Goal: Navigation & Orientation: Find specific page/section

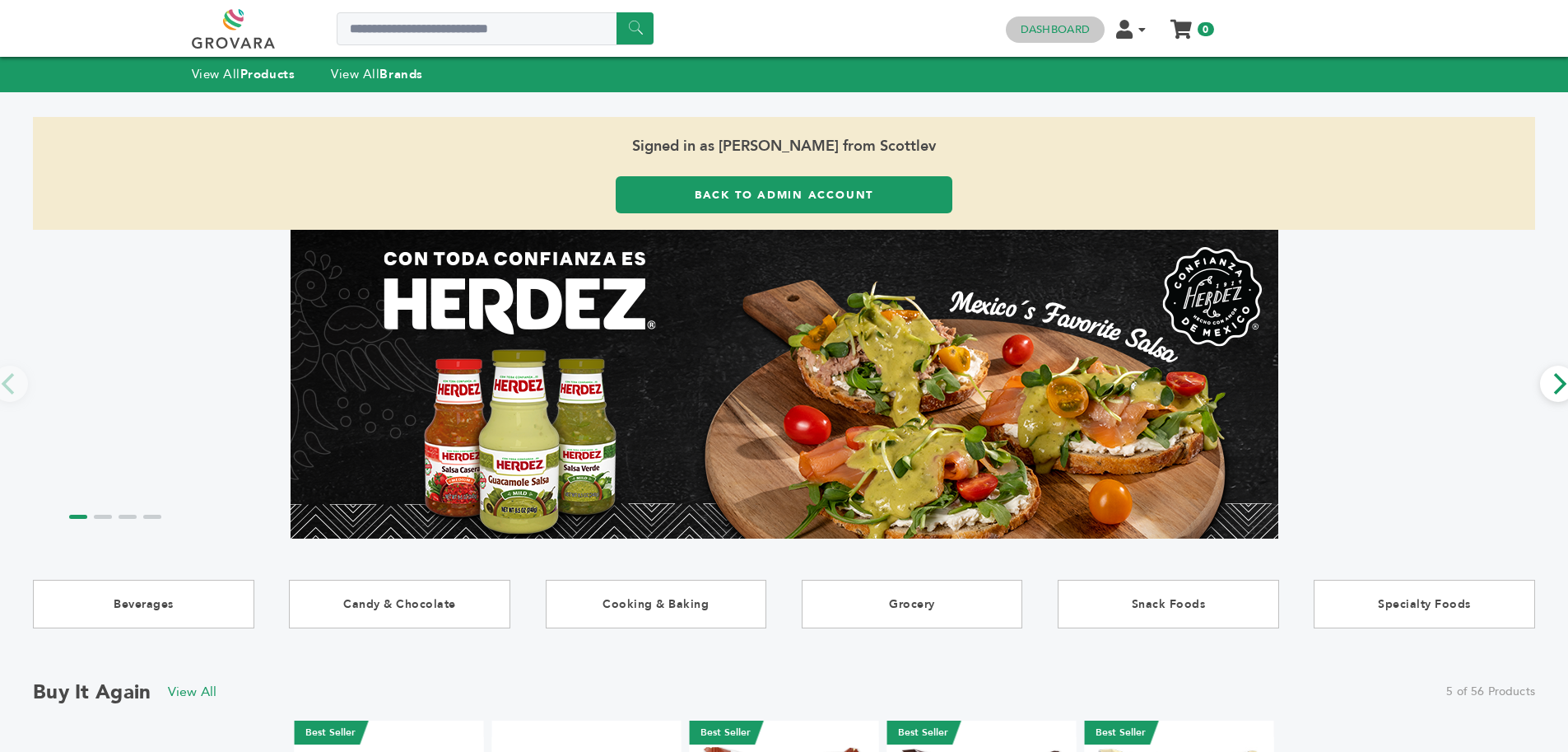
click at [1046, 25] on link "Dashboard" at bounding box center [1055, 30] width 69 height 14
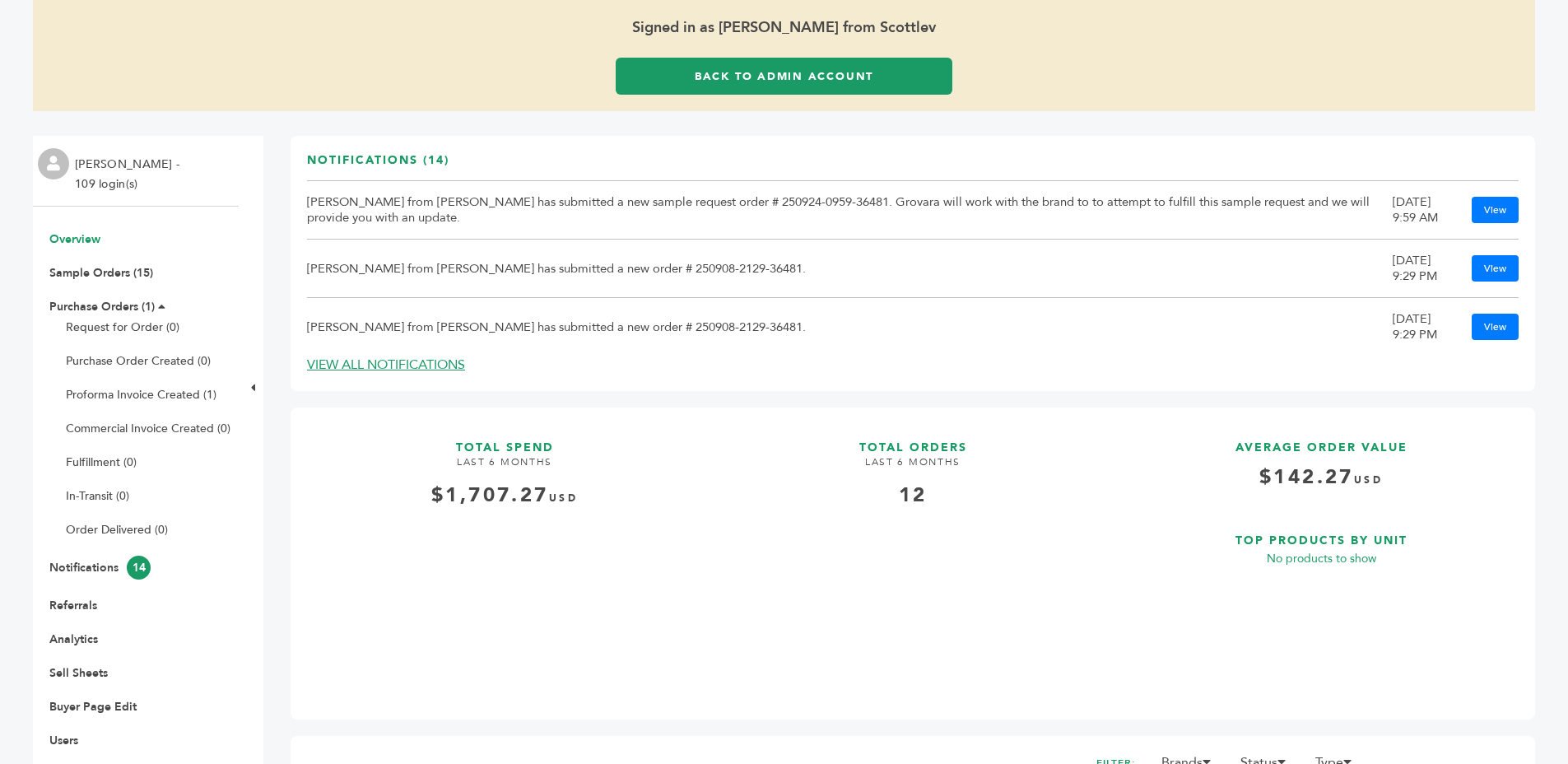
scroll to position [96, 0]
click at [69, 606] on link "Referrals" at bounding box center [73, 603] width 48 height 15
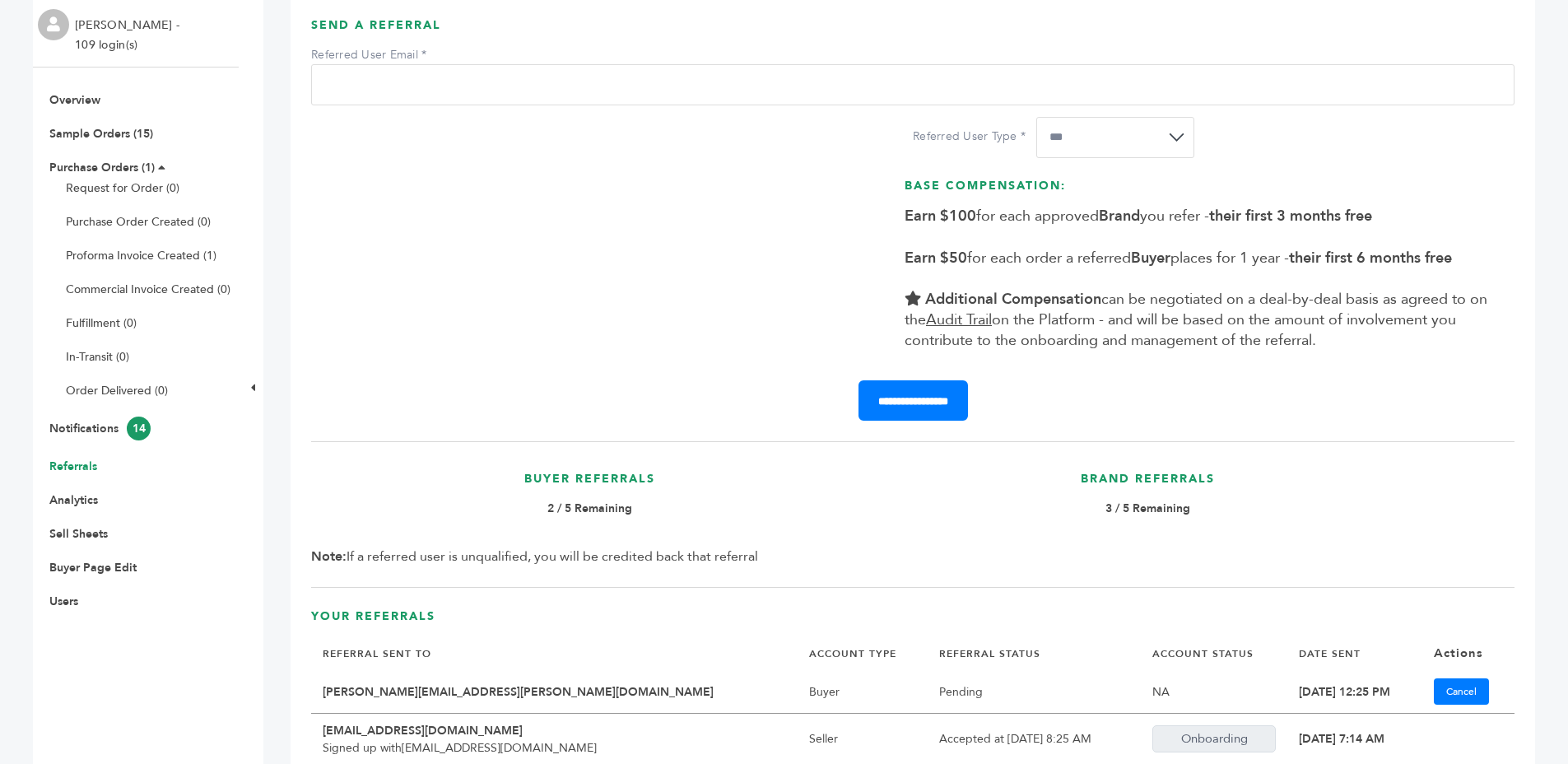
scroll to position [450, 0]
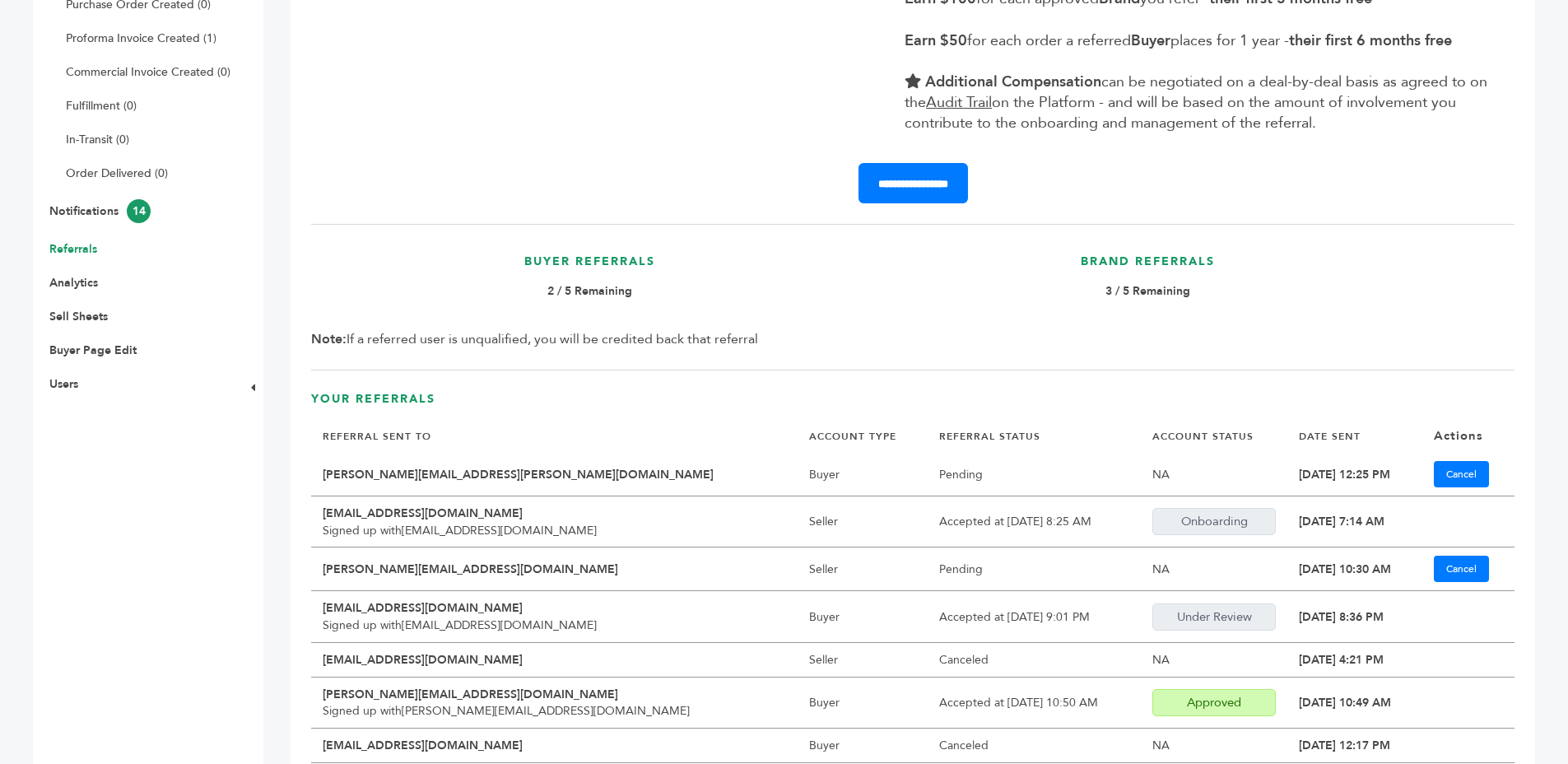
click at [556, 290] on b "2 / 5 Remaining" at bounding box center [590, 290] width 85 height 15
click at [556, 291] on b "2 / 5 Remaining" at bounding box center [590, 290] width 85 height 15
click at [668, 281] on p "2 / 5 Remaining" at bounding box center [590, 291] width 541 height 20
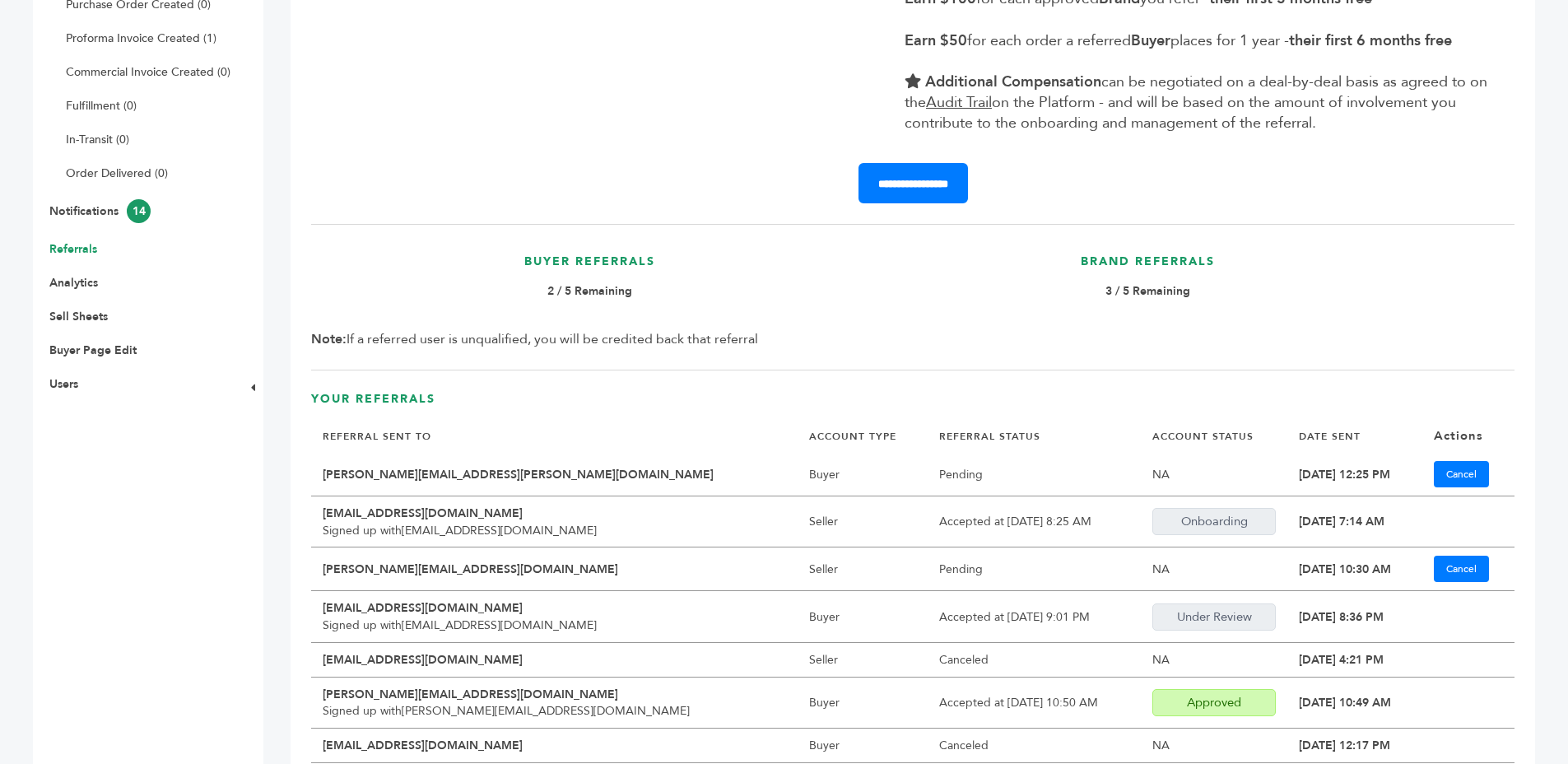
click at [668, 281] on p "2 / 5 Remaining" at bounding box center [590, 291] width 541 height 20
click at [781, 282] on p "2 / 5 Remaining" at bounding box center [590, 291] width 541 height 20
click at [858, 290] on p "2 / 5 Remaining" at bounding box center [590, 291] width 541 height 20
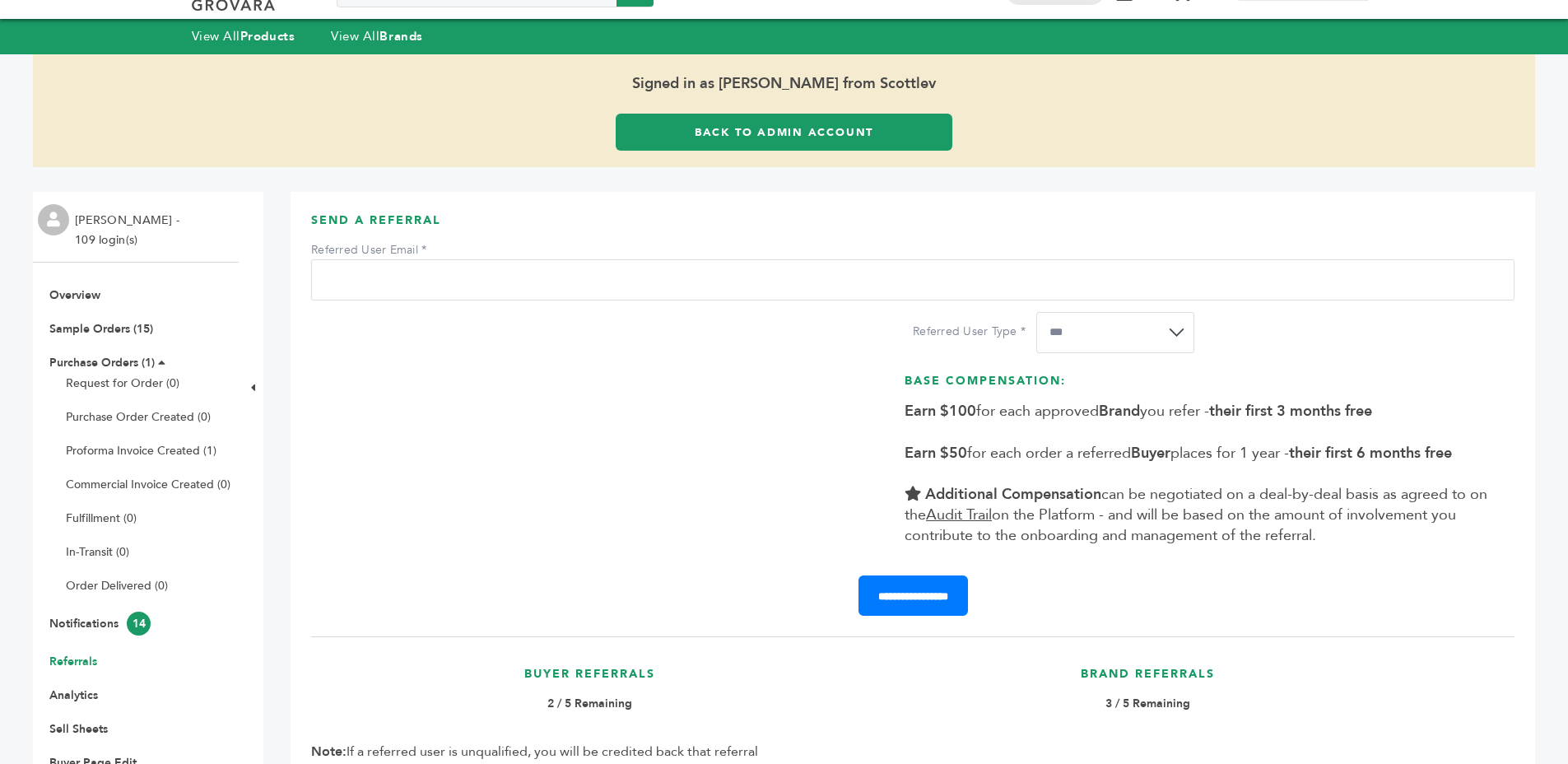
scroll to position [0, 0]
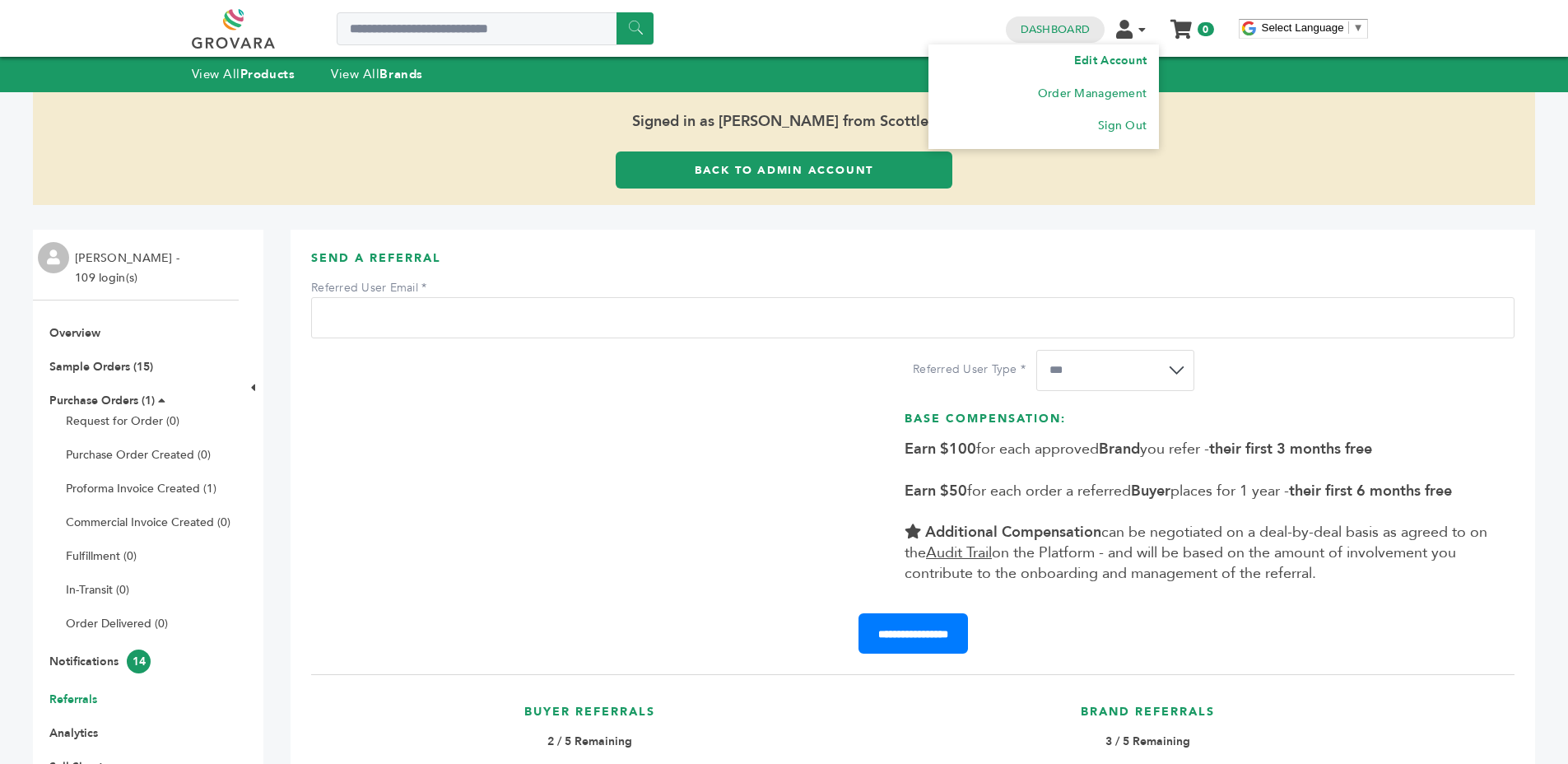
click at [1135, 69] on li "Edit Account" at bounding box center [1044, 60] width 206 height 32
click at [1132, 63] on link "Edit Account" at bounding box center [1111, 60] width 72 height 15
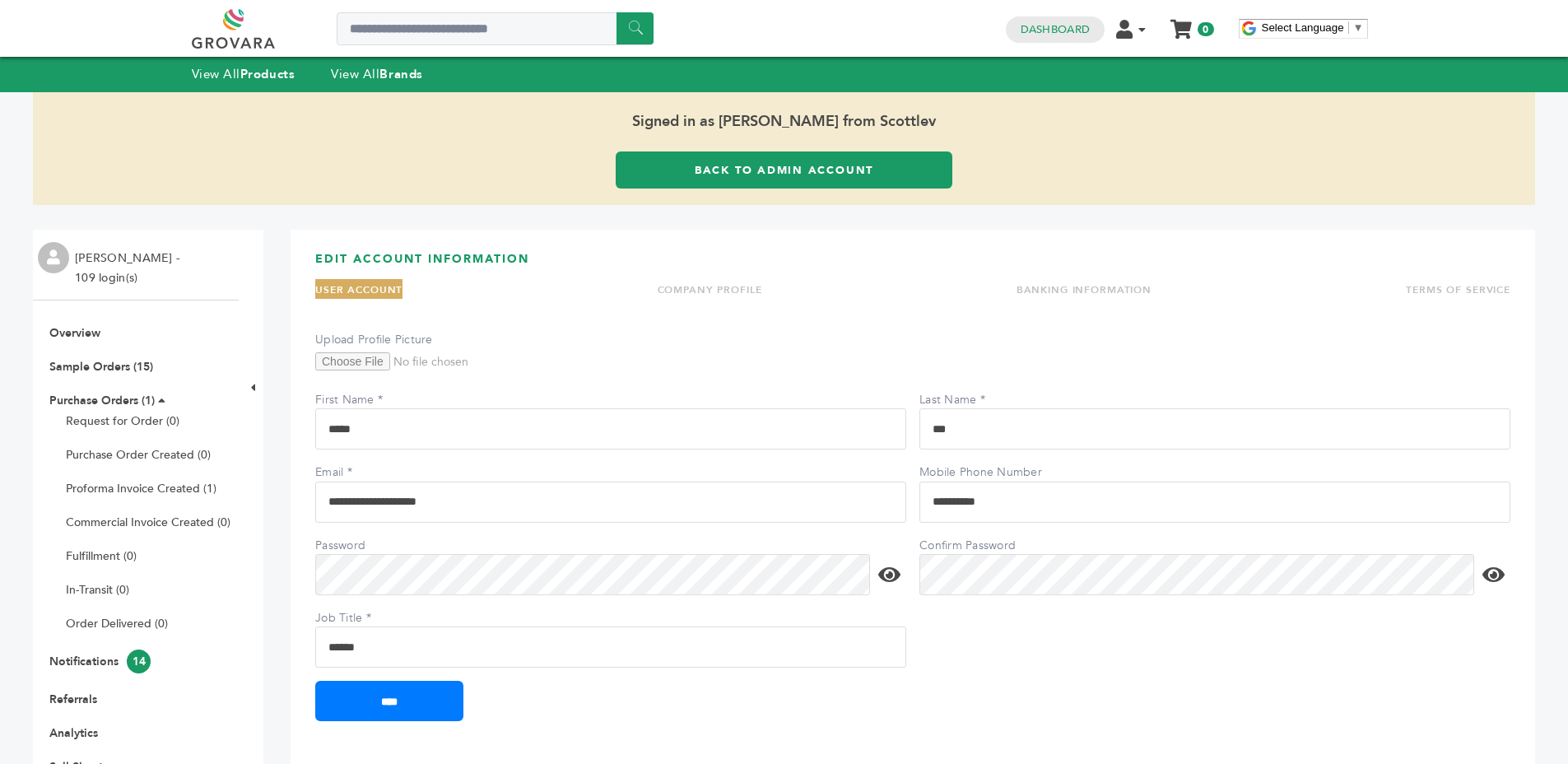
scroll to position [4, 0]
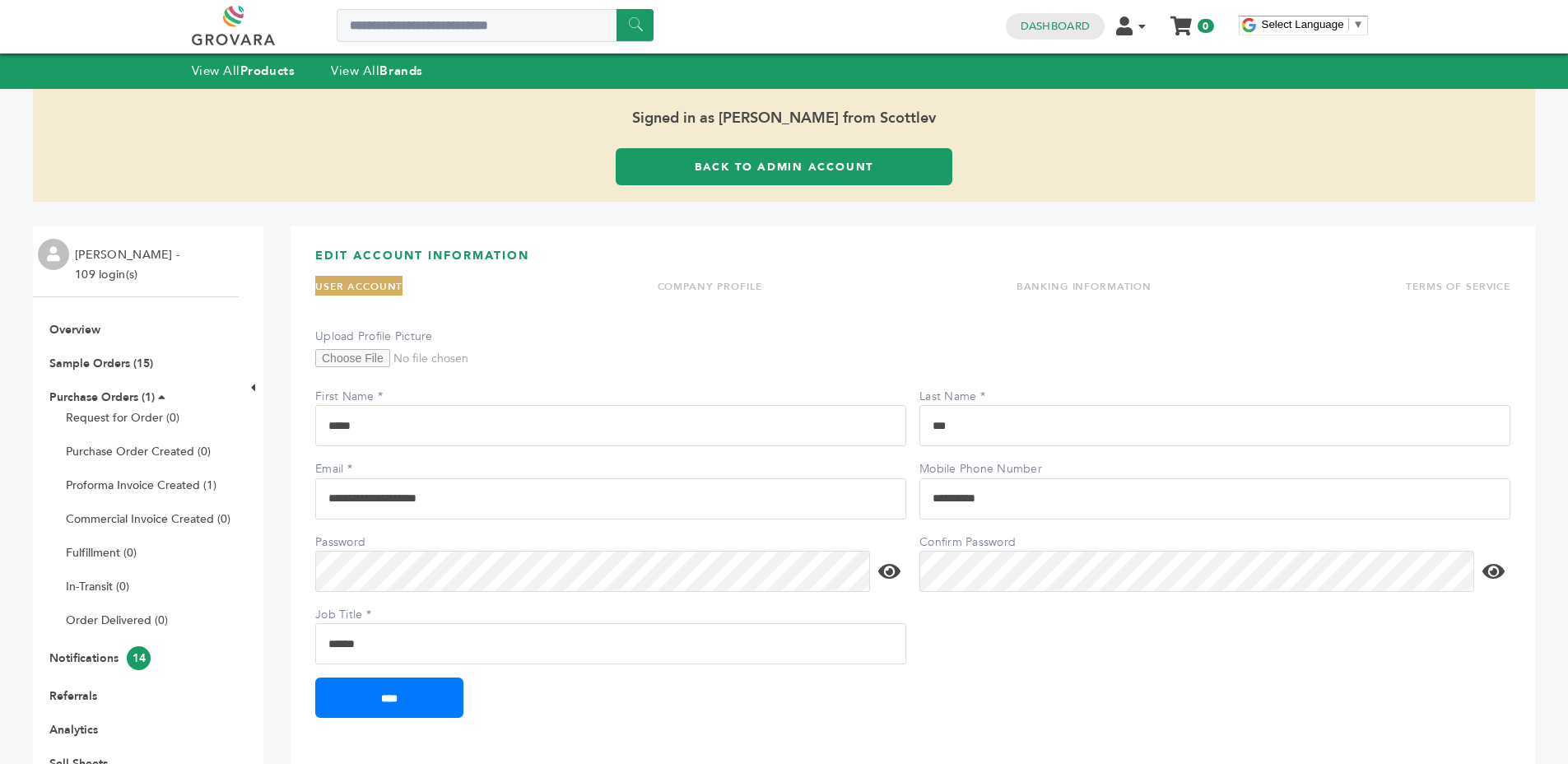
click at [434, 490] on input "**********" at bounding box center [610, 499] width 591 height 41
click at [724, 251] on h3 "EDIT ACCOUNT INFORMATION" at bounding box center [912, 262] width 1195 height 29
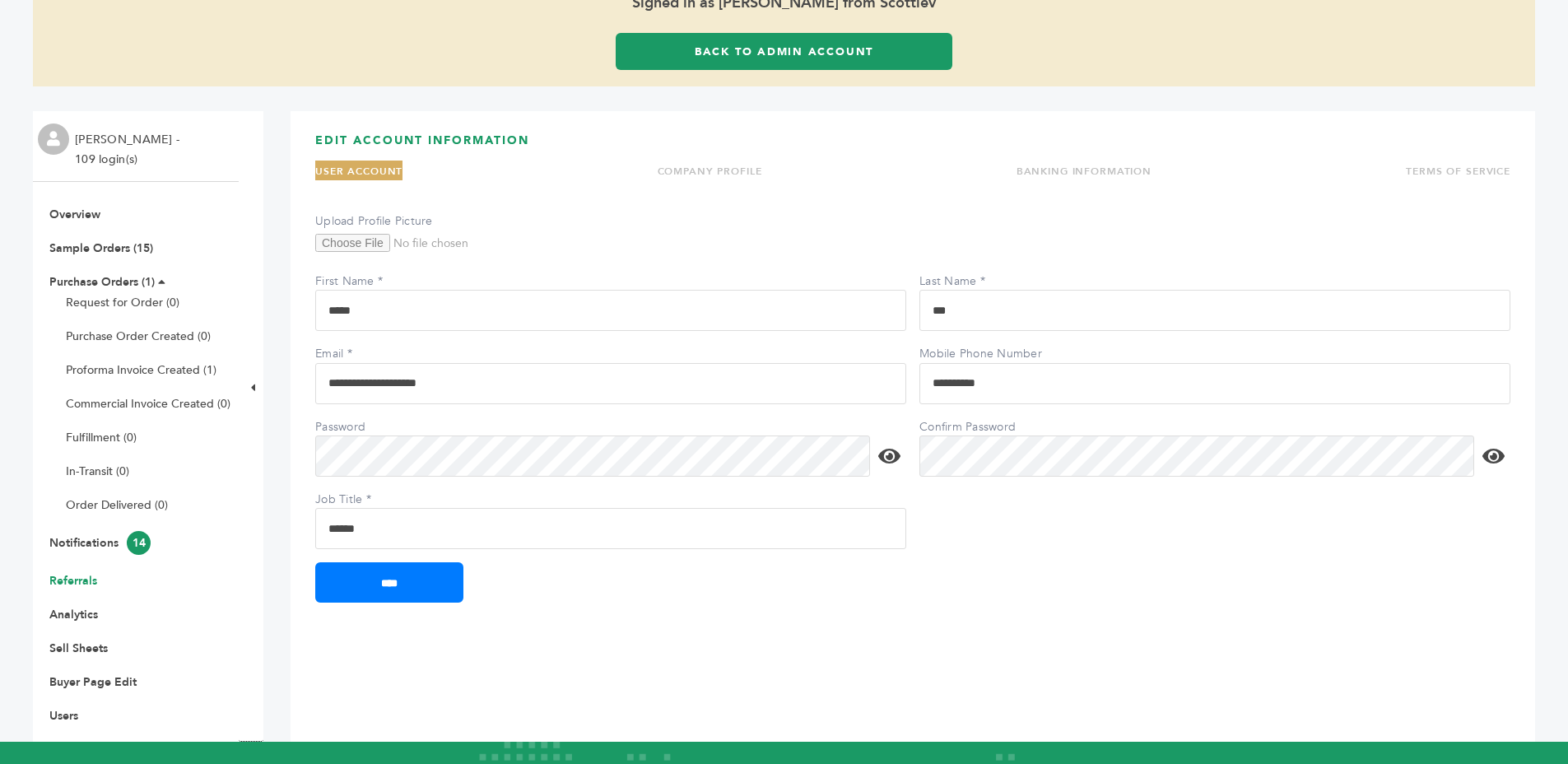
click at [73, 579] on link "Referrals" at bounding box center [73, 580] width 48 height 15
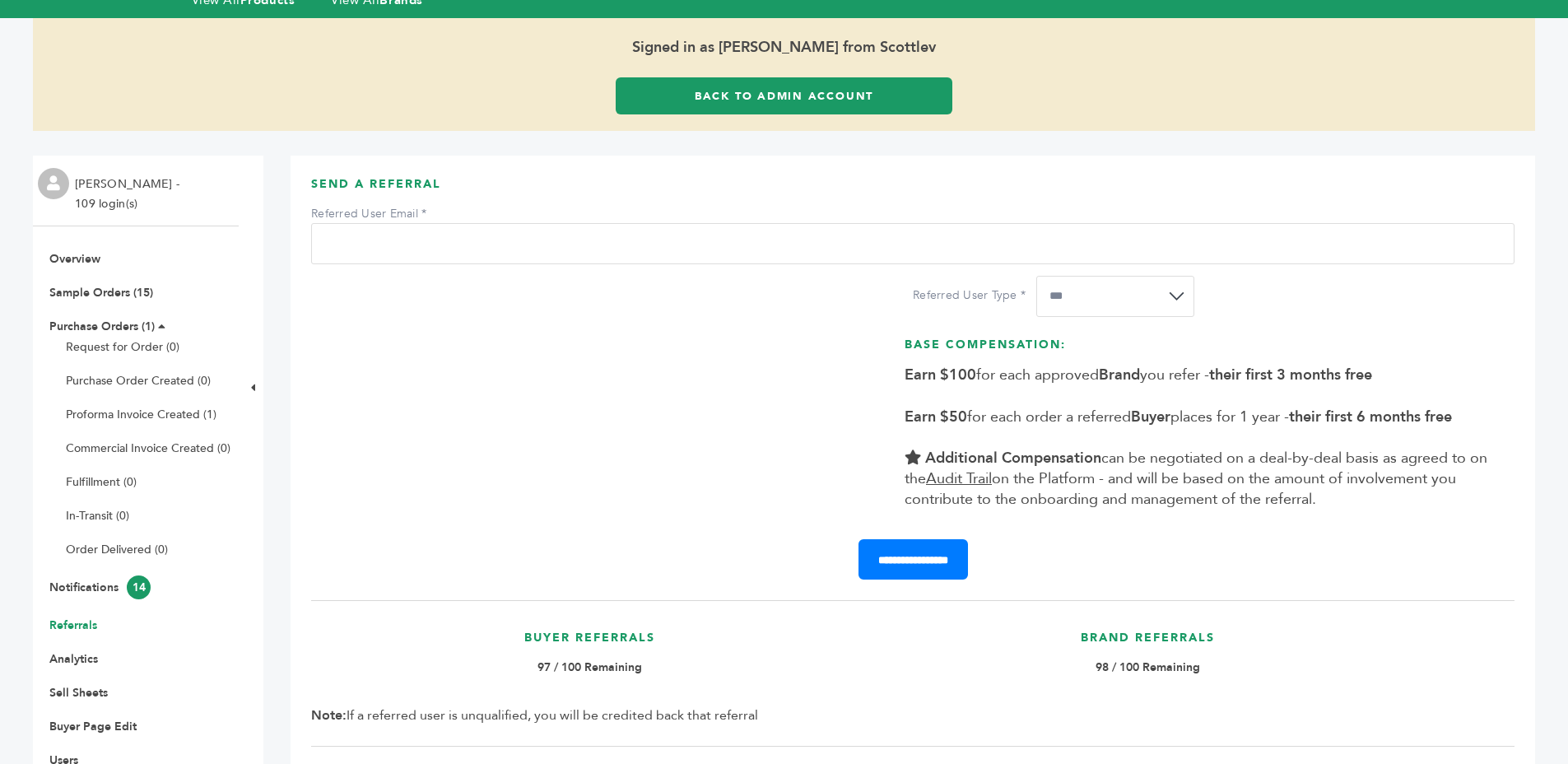
scroll to position [69, 0]
